Goal: Check status: Check status

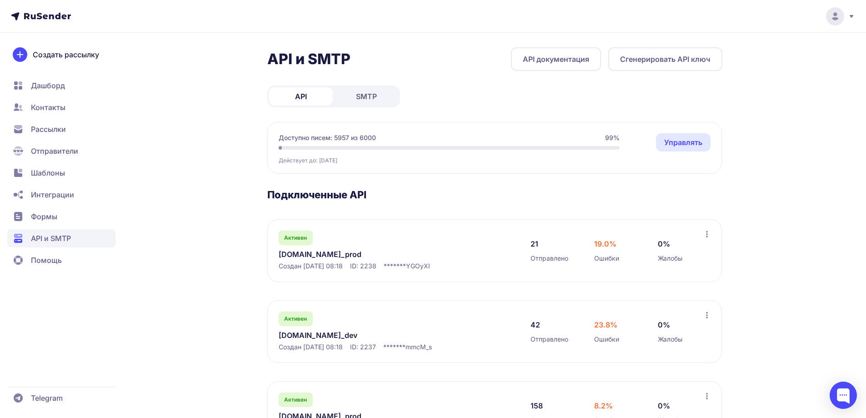
scroll to position [129, 0]
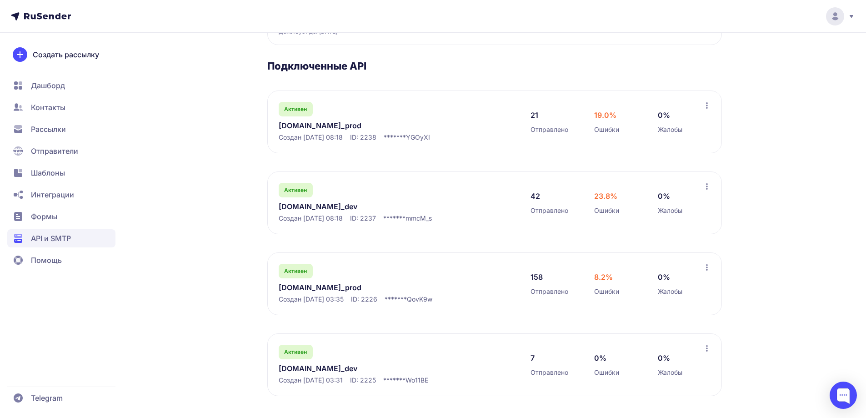
click at [313, 291] on link "[DOMAIN_NAME]_prod" at bounding box center [372, 287] width 186 height 11
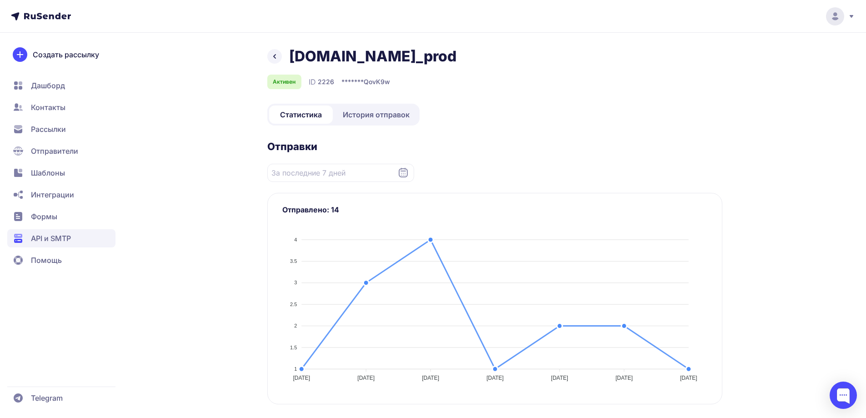
click at [370, 117] on span "История отправок" at bounding box center [376, 114] width 67 height 11
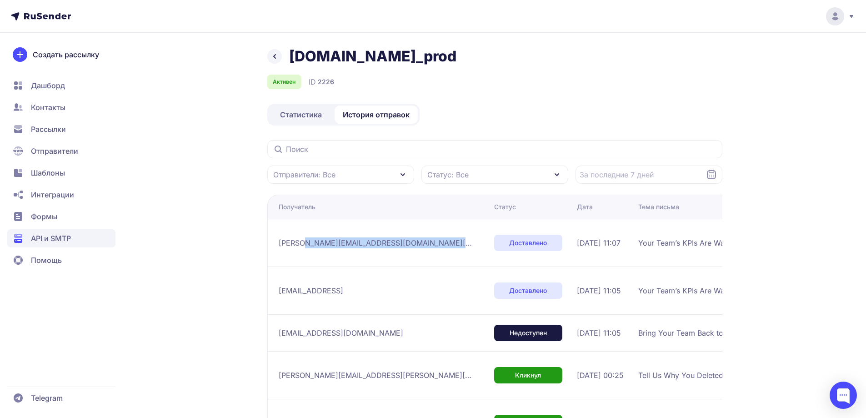
drag, startPoint x: 297, startPoint y: 250, endPoint x: 418, endPoint y: 252, distance: 121.5
click at [384, 250] on div "[PERSON_NAME][EMAIL_ADDRESS][DOMAIN_NAME][PERSON_NAME]" at bounding box center [383, 243] width 208 height 15
click at [574, 240] on td "[DATE] 11:07" at bounding box center [604, 243] width 61 height 48
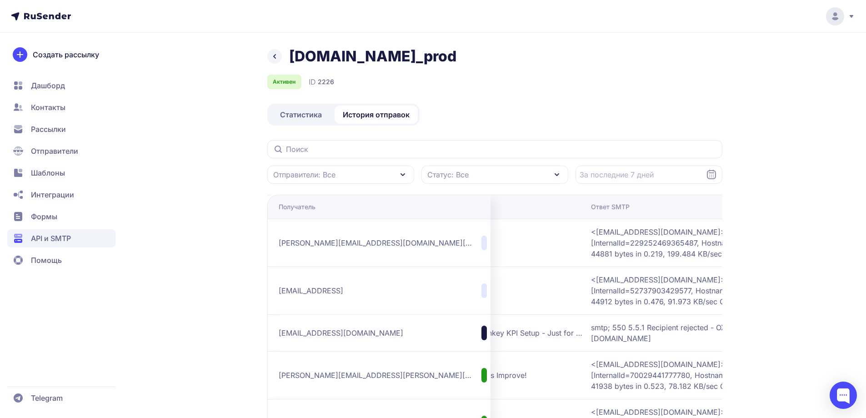
drag, startPoint x: 548, startPoint y: 242, endPoint x: 823, endPoint y: 242, distance: 275.6
click at [812, 242] on div "[DOMAIN_NAME]_prod Активен ID 2226 Статистика История отправок Отправители: Все…" at bounding box center [433, 349] width 866 height 698
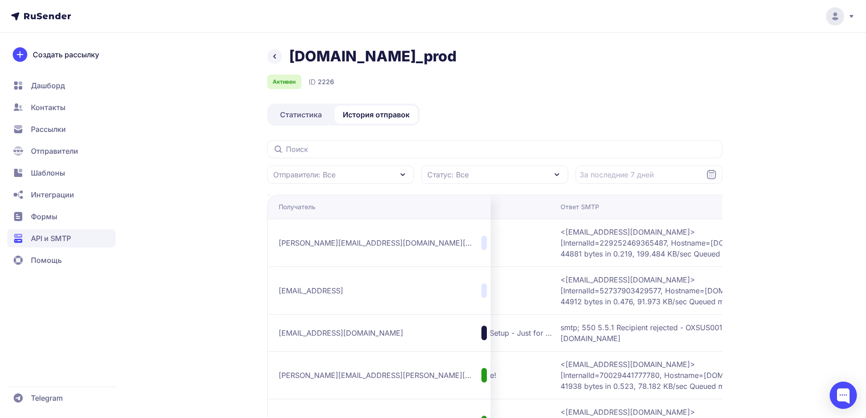
click at [823, 242] on div "[DOMAIN_NAME]_prod Активен ID 2226 Статистика История отправок Отправители: Все…" at bounding box center [433, 349] width 866 height 698
